Goal: Use online tool/utility: Utilize a website feature to perform a specific function

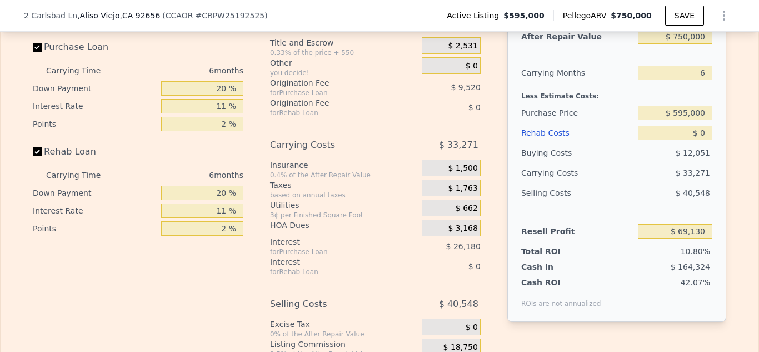
scroll to position [1806, 0]
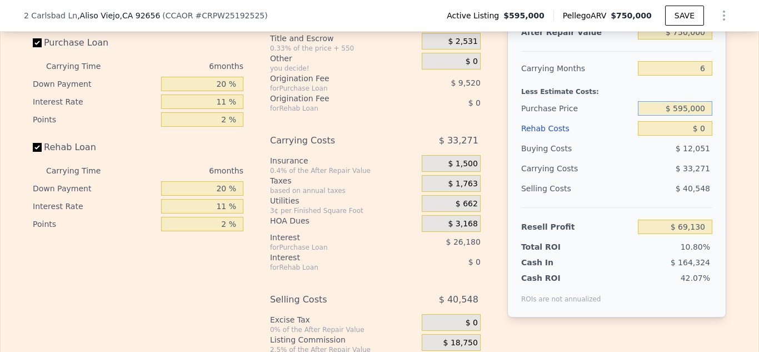
click at [709, 107] on input "$ 595,000" at bounding box center [675, 108] width 74 height 14
type input "$ 5"
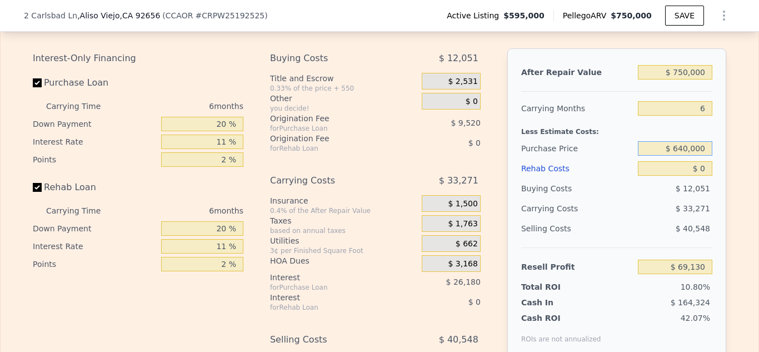
scroll to position [1766, 0]
type input "$ 640,000"
click at [685, 76] on input "$ 750,000" at bounding box center [675, 73] width 74 height 14
type input "$ 21,280"
type input "$ 70,000"
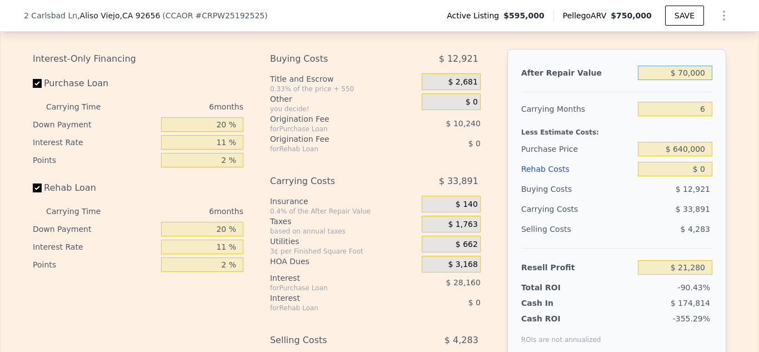
type input "-$ 621,095"
type input "$ 770,000"
type input "$ 40,174"
type input "$ 770,000"
click at [738, 95] on div "Edit the assumptions in yellow boxes. Input profit to calculate an offer price.…" at bounding box center [380, 219] width 758 height 430
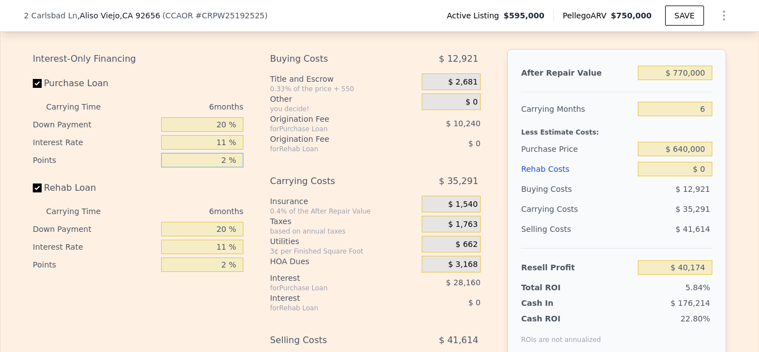
click at [228, 160] on input "2 %" at bounding box center [202, 160] width 82 height 14
type input "0 %"
type input "$ 50,414"
type input "0 %"
click at [227, 142] on input "11 %" at bounding box center [202, 142] width 82 height 14
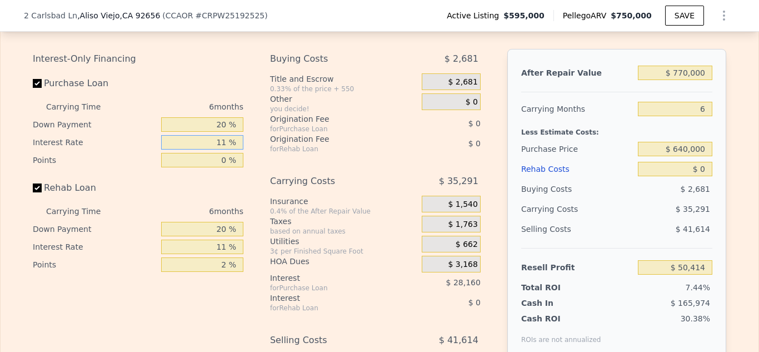
type input "1 %"
type input "$ 76,010"
type input "5 %"
type input "$ 65,774"
type input "6 %"
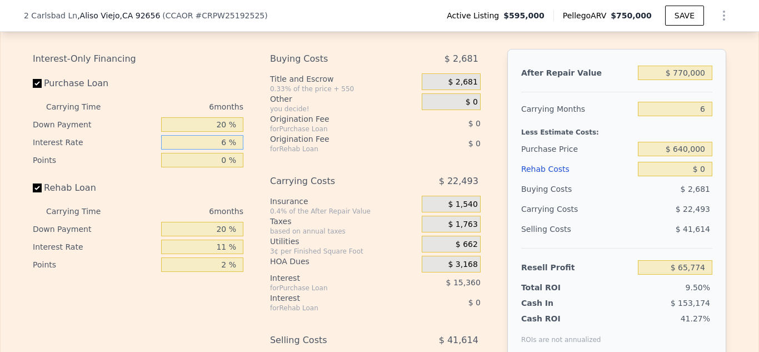
type input "$ 63,212"
type input "6.5 %"
type input "$ 61,934"
type input "6.5 %"
click at [226, 124] on input "20 %" at bounding box center [202, 124] width 82 height 14
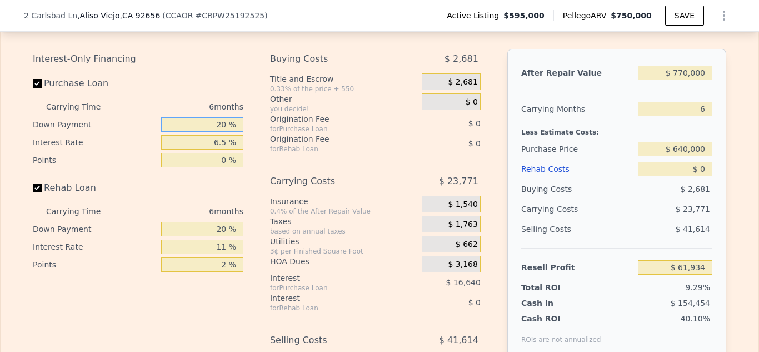
type input "2 %"
type input "$ 58,190"
type input "25 %"
type input "$ 62,972"
type input "25 %"
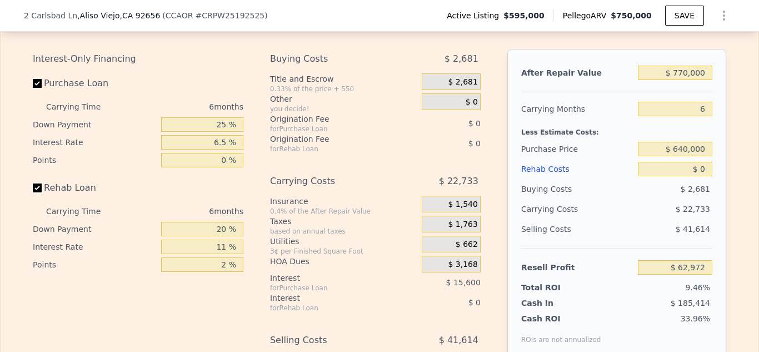
click at [38, 186] on input "Rehab Loan" at bounding box center [37, 187] width 9 height 9
checkbox input "false"
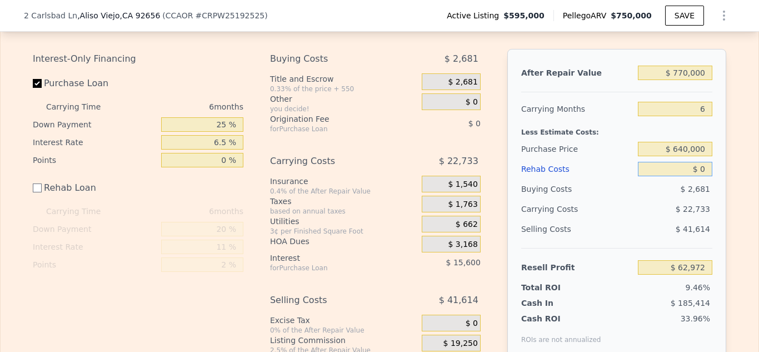
click at [704, 169] on input "$ 0" at bounding box center [675, 169] width 74 height 14
type input "$ 40,000"
type input "$ 22,972"
type input "$ 40,000"
click at [686, 148] on input "$ 640,000" at bounding box center [675, 149] width 74 height 14
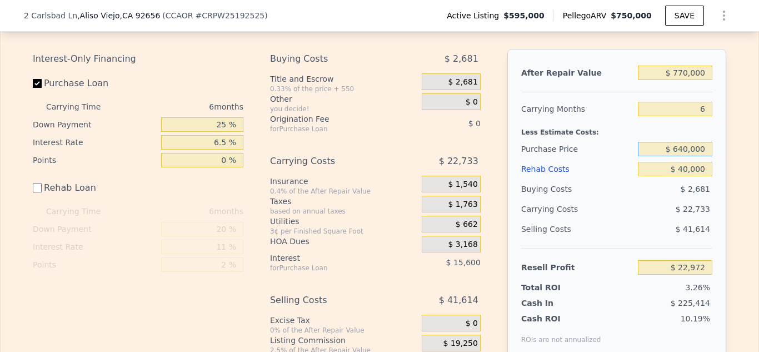
click at [689, 148] on input "$ 640,000" at bounding box center [675, 149] width 74 height 14
type input "$ 635,000"
click at [746, 171] on div "Edit the assumptions in yellow boxes. Input profit to calculate an offer price.…" at bounding box center [380, 199] width 758 height 390
type input "$ 28,108"
click at [689, 147] on input "$ 635,000" at bounding box center [675, 149] width 74 height 14
